Goal: Navigation & Orientation: Find specific page/section

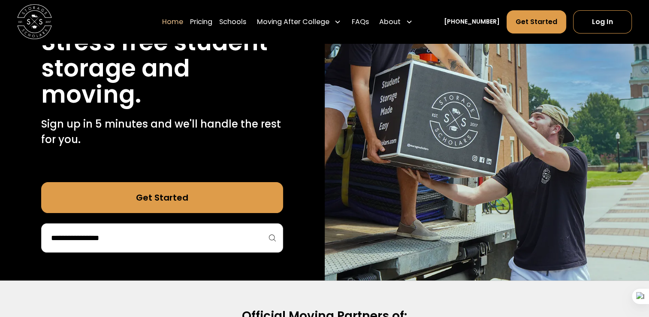
scroll to position [125, 0]
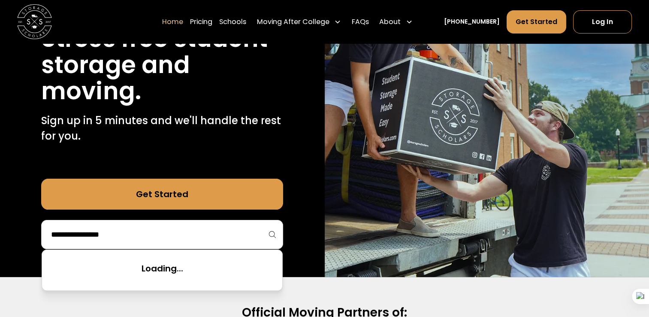
click at [260, 231] on input "search" at bounding box center [162, 234] width 224 height 15
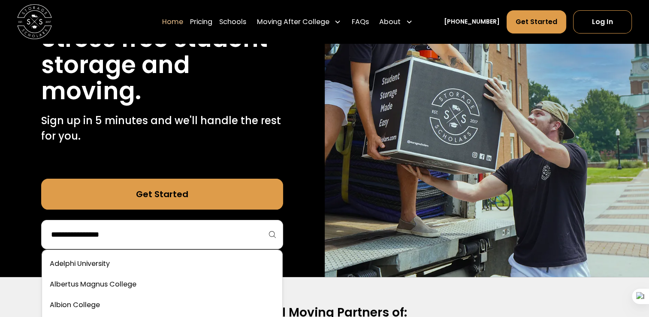
click at [260, 231] on input "search" at bounding box center [162, 234] width 224 height 15
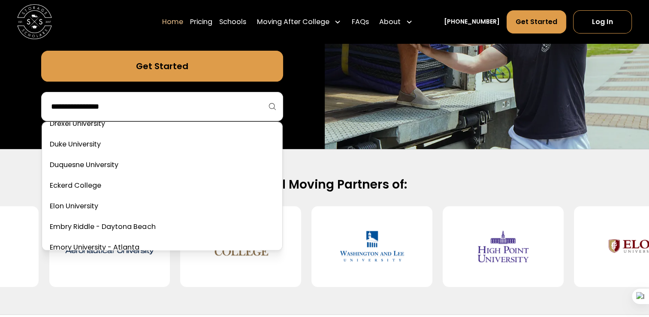
scroll to position [1165, 0]
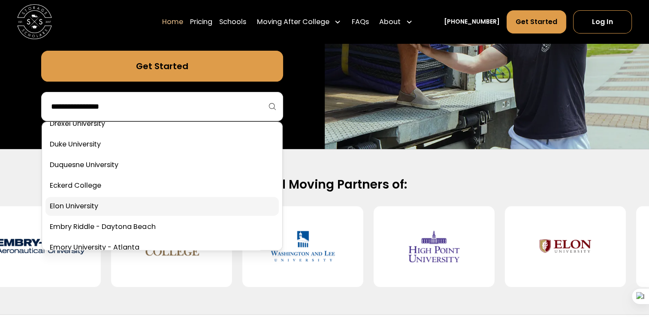
click at [100, 208] on link at bounding box center [161, 205] width 233 height 19
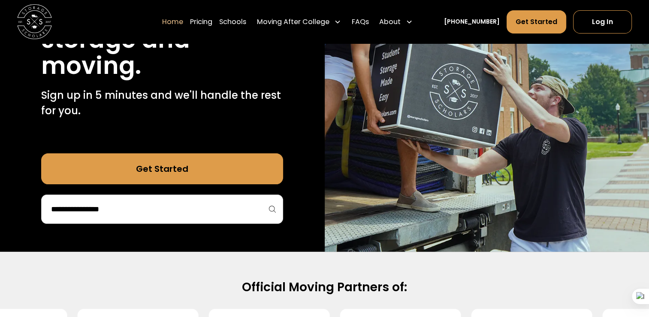
scroll to position [150, 0]
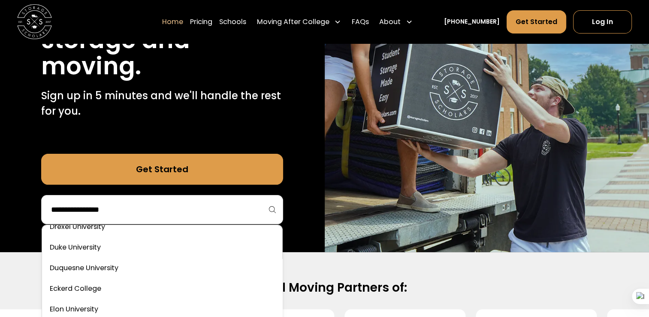
click at [230, 209] on input "search" at bounding box center [162, 209] width 224 height 15
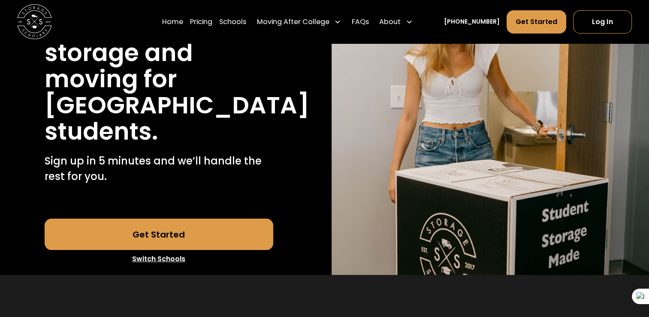
click at [179, 227] on link "Get Started" at bounding box center [159, 233] width 229 height 31
